Goal: Submit feedback/report problem

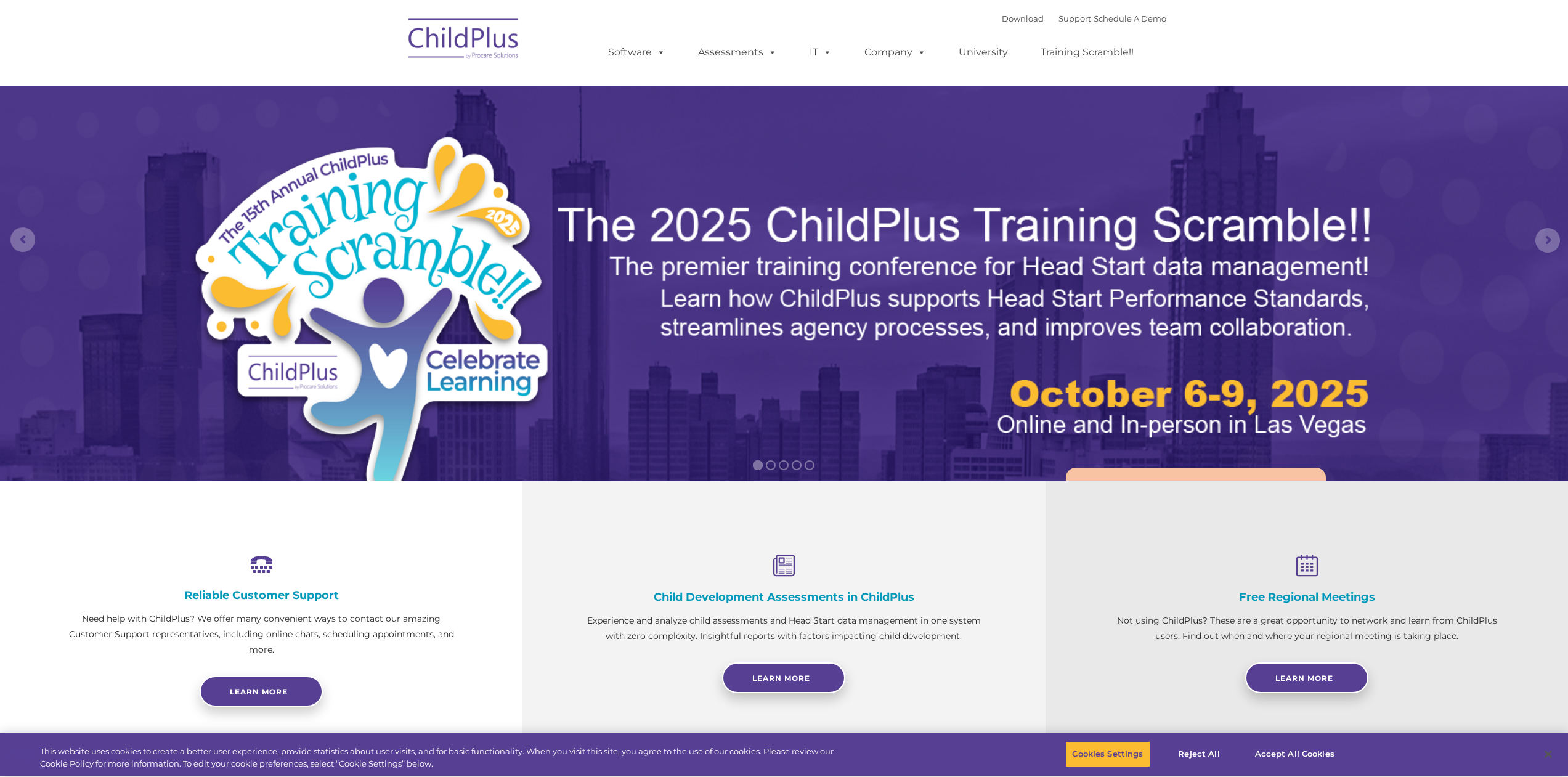
select select "MEDIUM"
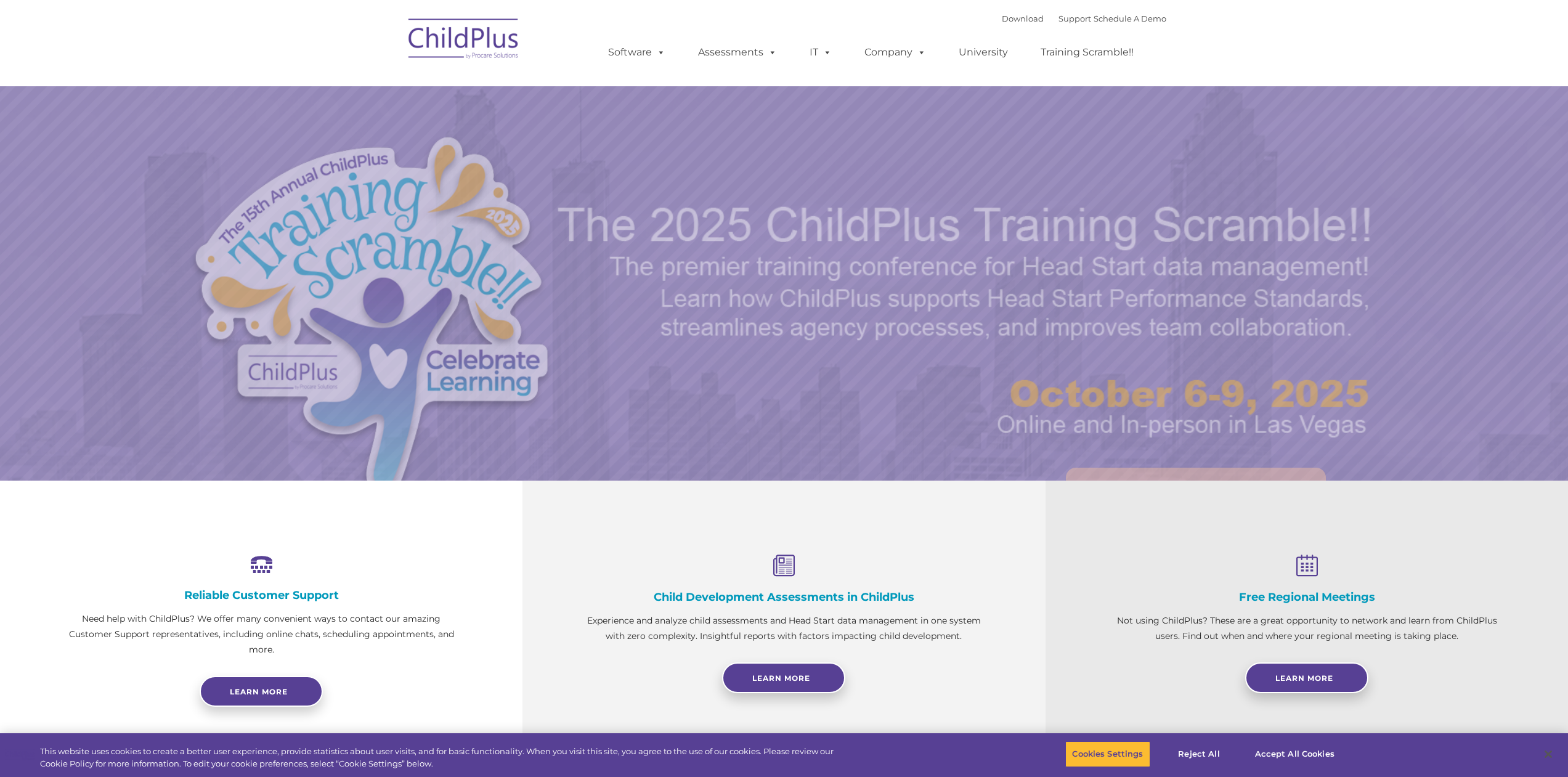
select select "MEDIUM"
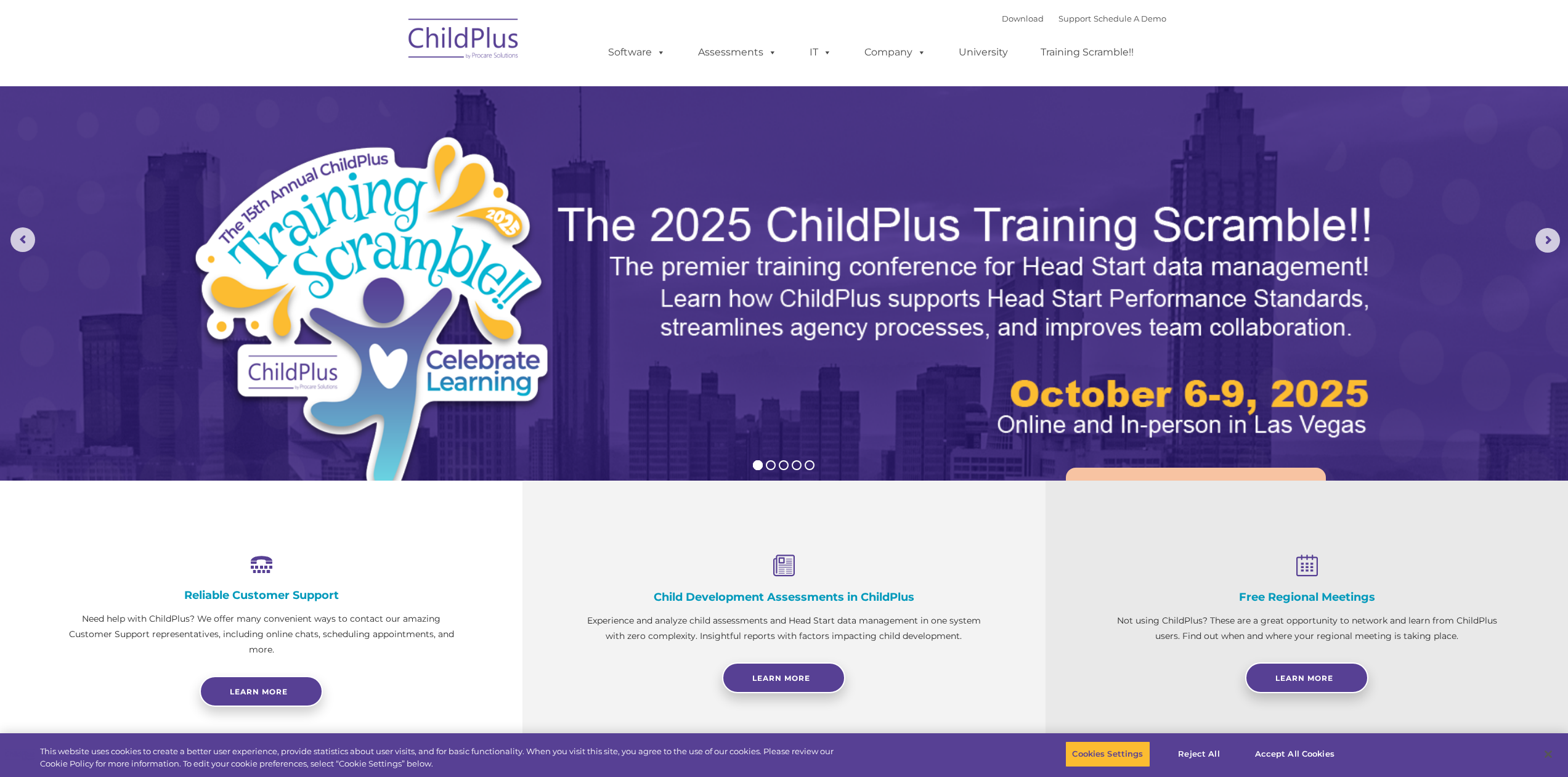
drag, startPoint x: 1517, startPoint y: 2, endPoint x: 1066, endPoint y: 298, distance: 539.5
click at [1066, 298] on img at bounding box center [967, 321] width 825 height 246
